Goal: Navigation & Orientation: Go to known website

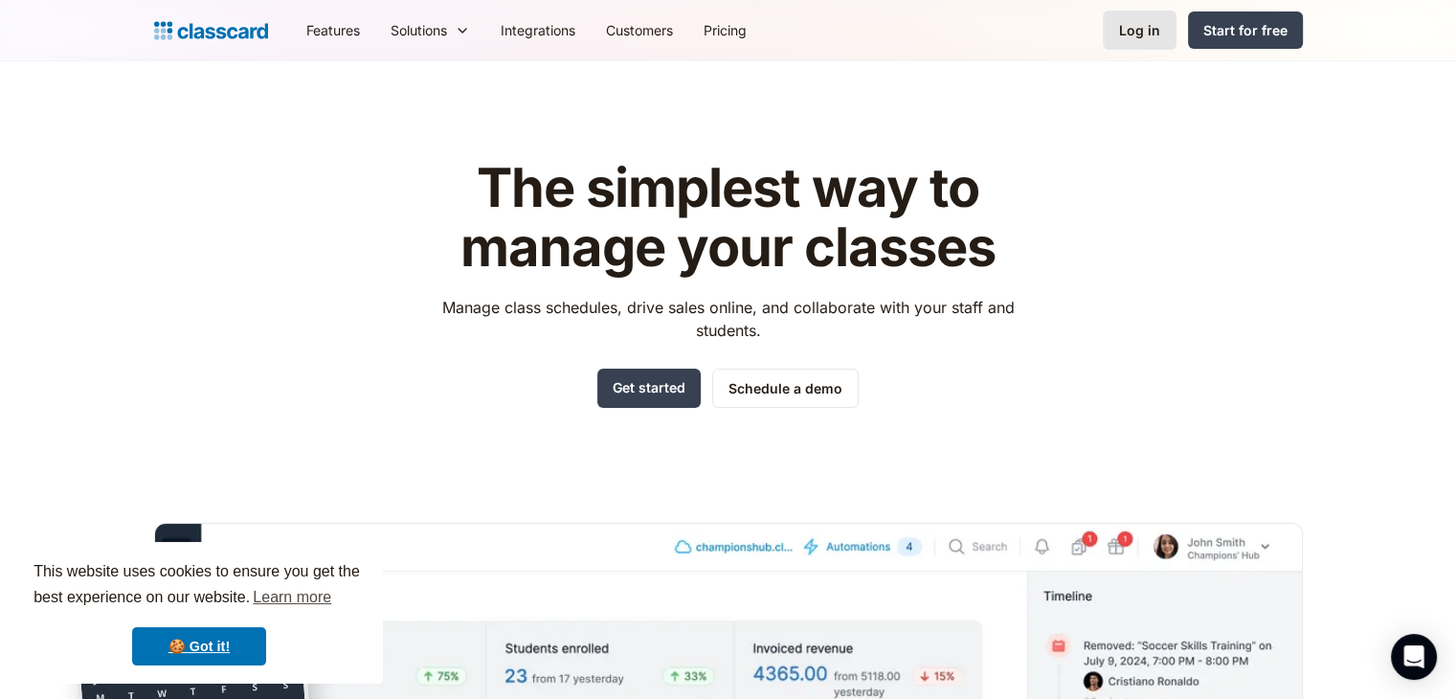
click at [1141, 31] on div "Log in" at bounding box center [1139, 30] width 41 height 20
